Goal: Transaction & Acquisition: Purchase product/service

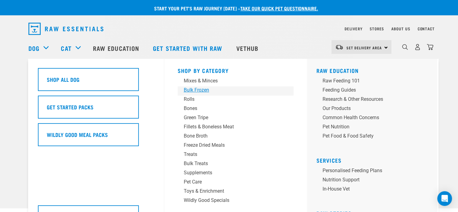
click at [196, 87] on div "Bulk Frozen" at bounding box center [231, 89] width 95 height 7
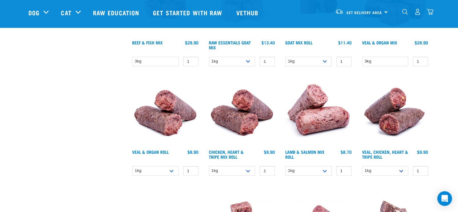
scroll to position [245, 0]
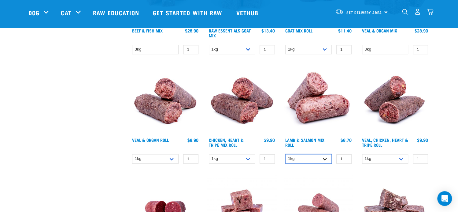
click at [300, 161] on select "1kg Bulk (10kg)" at bounding box center [308, 158] width 46 height 9
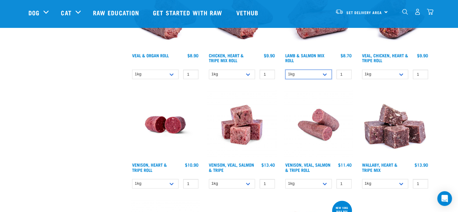
scroll to position [336, 0]
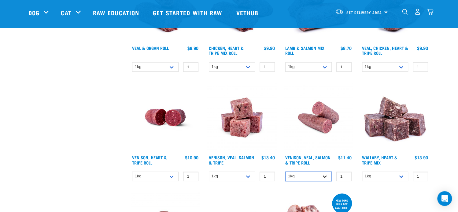
click at [314, 172] on select "1kg Bulk (10kg)" at bounding box center [308, 175] width 46 height 9
click at [232, 177] on select "1kg 3kg Bulk (18kg)" at bounding box center [232, 175] width 46 height 9
click at [383, 174] on select "1kg 3kg Bulk (10kg)" at bounding box center [385, 175] width 46 height 9
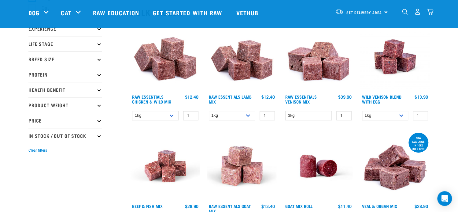
scroll to position [61, 0]
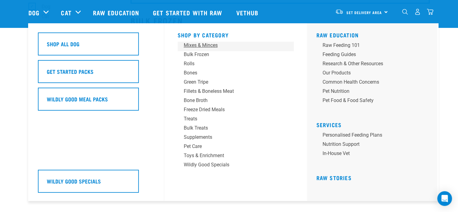
click at [197, 45] on div "Mixes & Minces" at bounding box center [231, 45] width 95 height 7
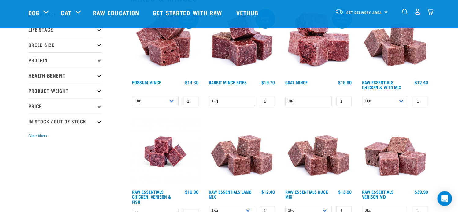
scroll to position [92, 0]
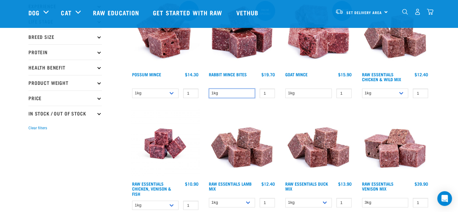
click at [247, 92] on select "1kg" at bounding box center [232, 92] width 46 height 9
click at [323, 93] on select "1kg" at bounding box center [308, 92] width 46 height 9
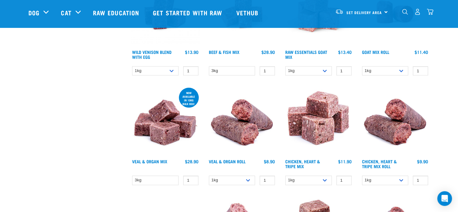
scroll to position [336, 0]
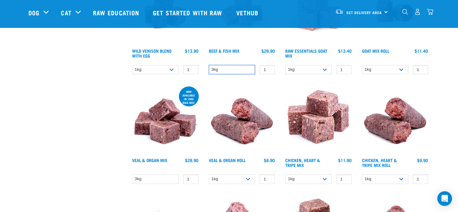
click at [237, 68] on select "3kg" at bounding box center [232, 69] width 46 height 9
click at [209, 65] on select "3kg" at bounding box center [232, 69] width 46 height 9
click at [267, 69] on input "0" at bounding box center [267, 69] width 15 height 9
type input "1"
click at [269, 67] on input "1" at bounding box center [267, 69] width 15 height 9
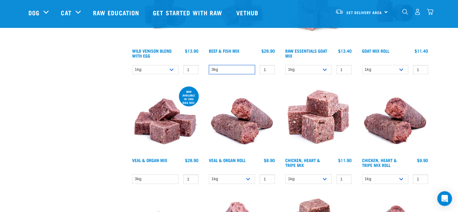
click at [243, 72] on select "3kg" at bounding box center [232, 69] width 46 height 9
drag, startPoint x: 243, startPoint y: 72, endPoint x: 248, endPoint y: 73, distance: 4.9
click at [243, 72] on select "3kg" at bounding box center [232, 69] width 46 height 9
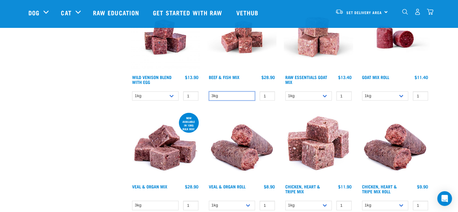
scroll to position [275, 0]
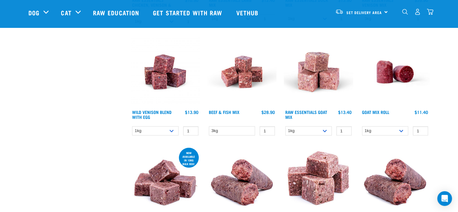
click at [250, 82] on img at bounding box center [241, 71] width 69 height 69
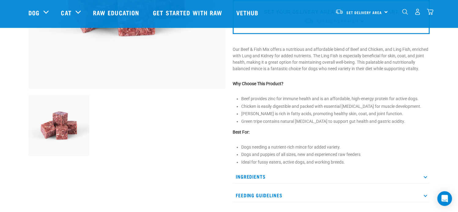
scroll to position [174, 0]
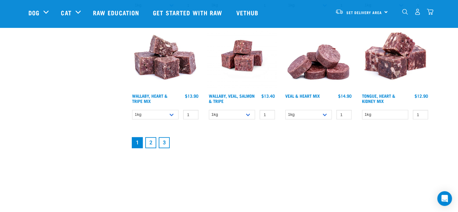
scroll to position [840, 0]
